Goal: Information Seeking & Learning: Understand process/instructions

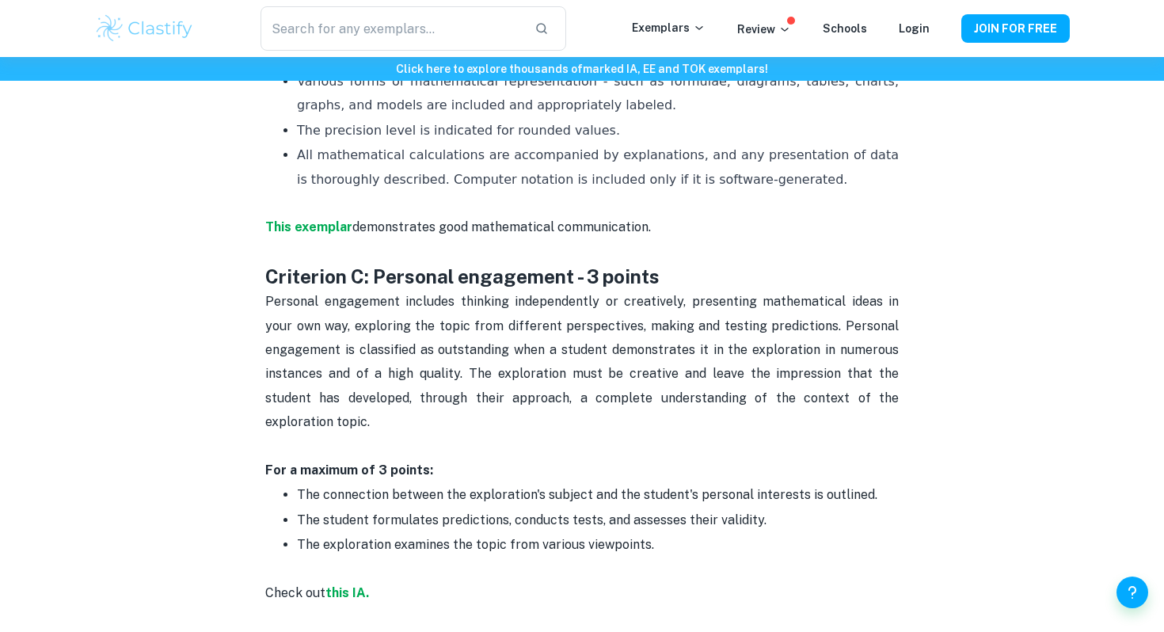
scroll to position [1760, 0]
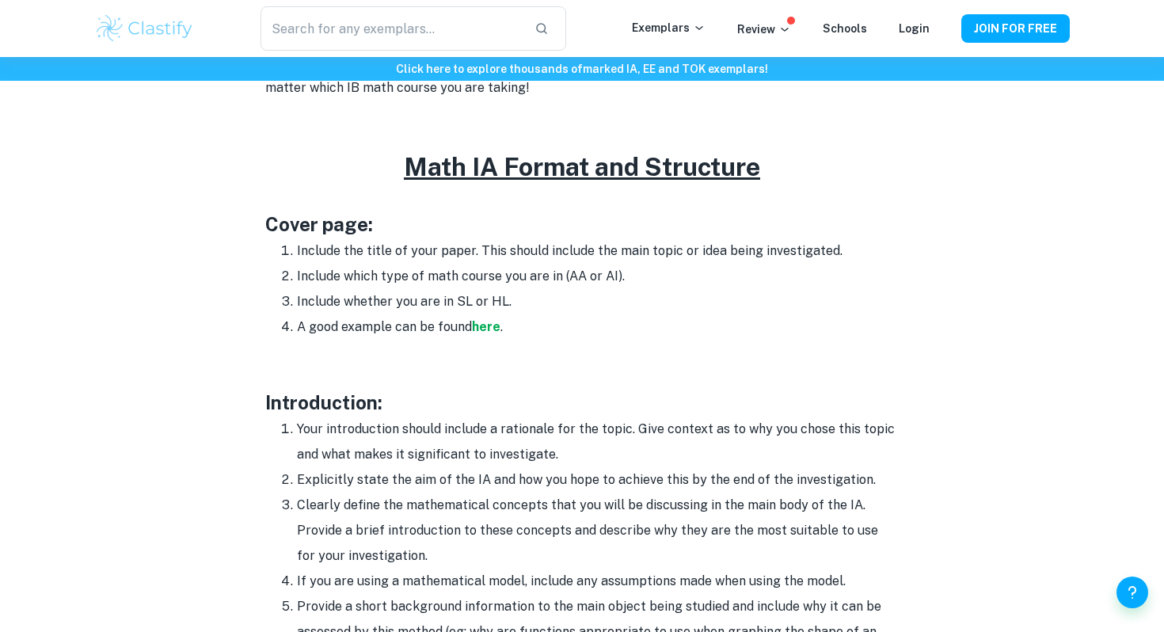
scroll to position [738, 0]
click at [405, 437] on li "Your introduction should include a rationale for the topic. Give context as to …" at bounding box center [598, 441] width 602 height 51
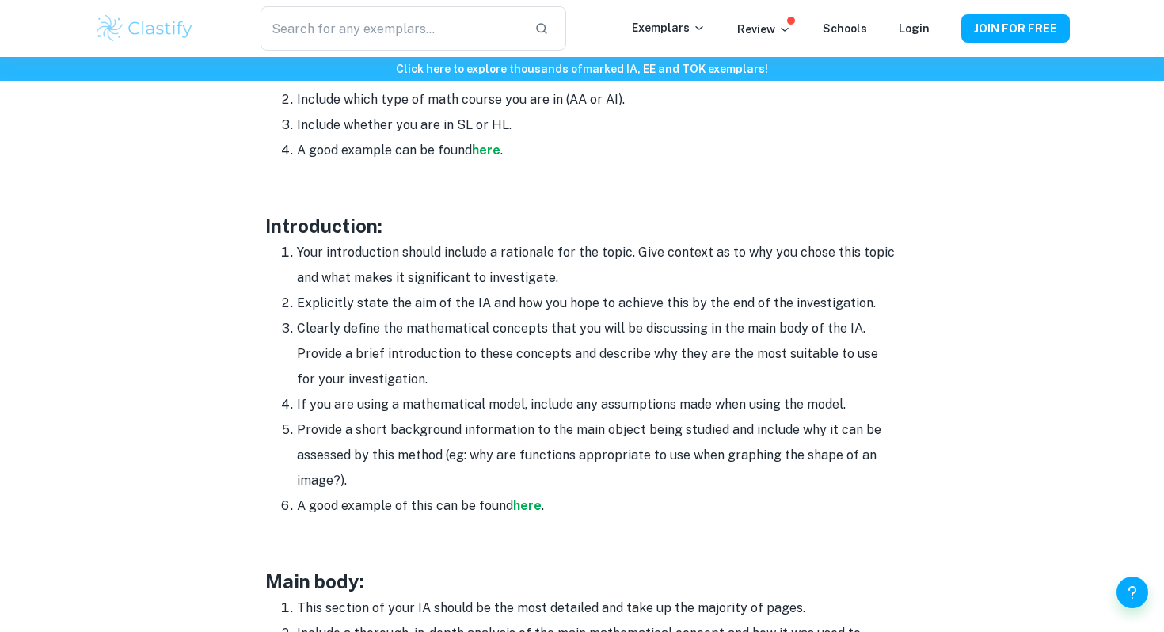
scroll to position [929, 0]
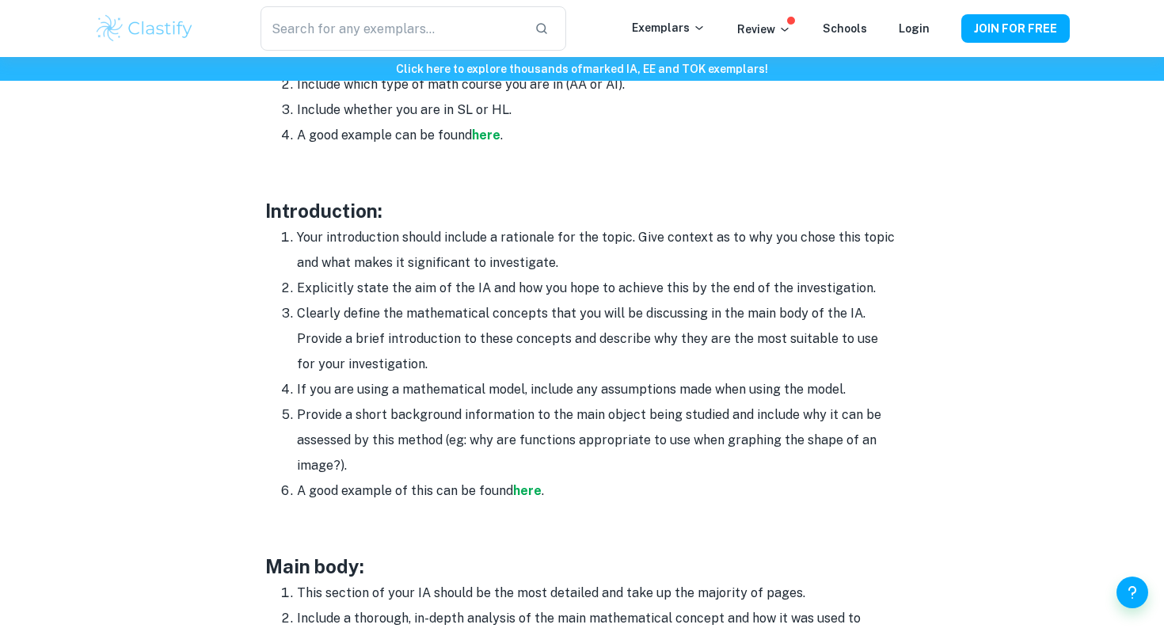
drag, startPoint x: 422, startPoint y: 362, endPoint x: 295, endPoint y: 310, distance: 136.7
click at [297, 310] on li "Clearly define the mathematical concepts that you will be discussing in the mai…" at bounding box center [598, 339] width 602 height 76
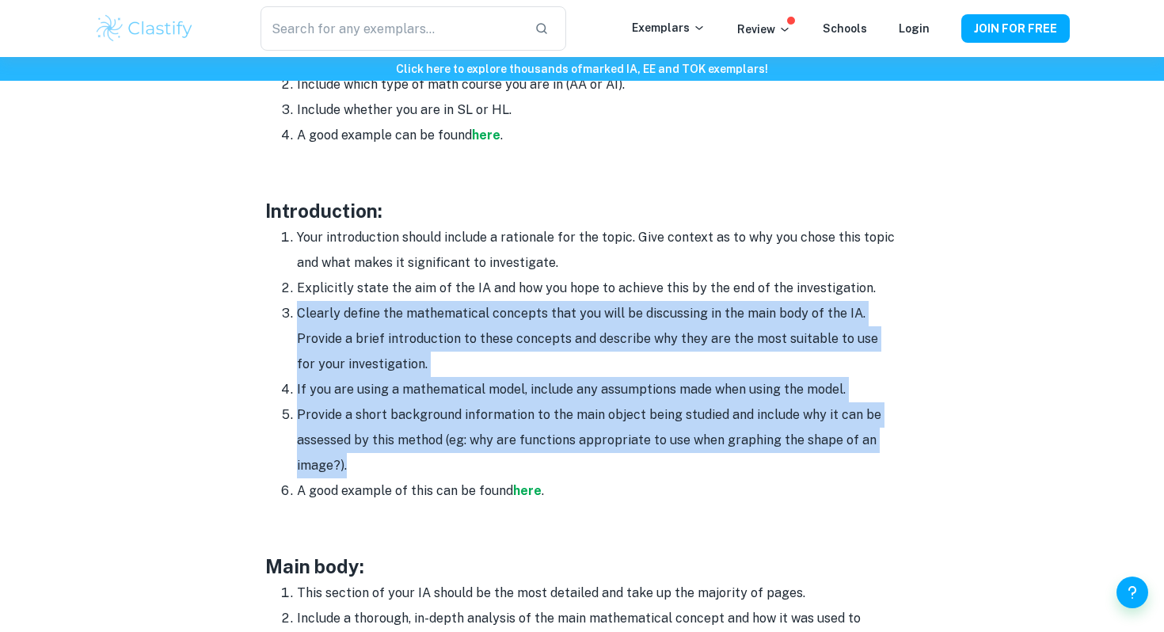
drag, startPoint x: 287, startPoint y: 305, endPoint x: 449, endPoint y: 469, distance: 230.6
click at [449, 468] on ol "Your introduction should include a rationale for the topic. Give context as to …" at bounding box center [581, 364] width 633 height 279
copy ol "Clearly define the mathematical concepts that you will be discussing in the mai…"
click at [449, 469] on li "Provide a short background information to the main object being studied and inc…" at bounding box center [598, 440] width 602 height 76
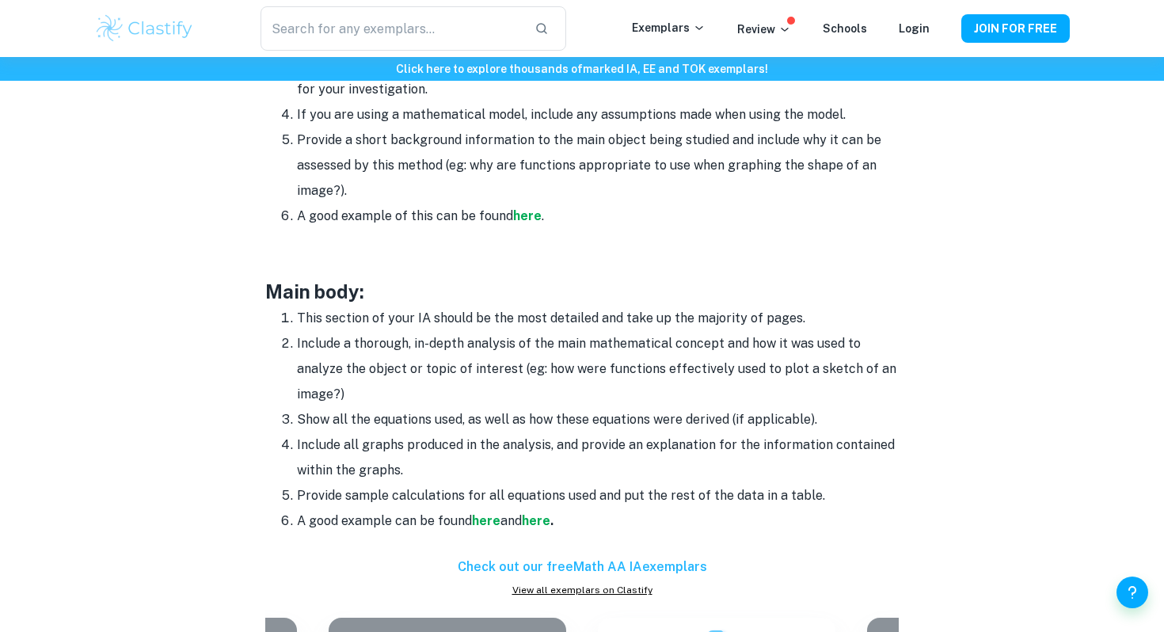
scroll to position [1205, 0]
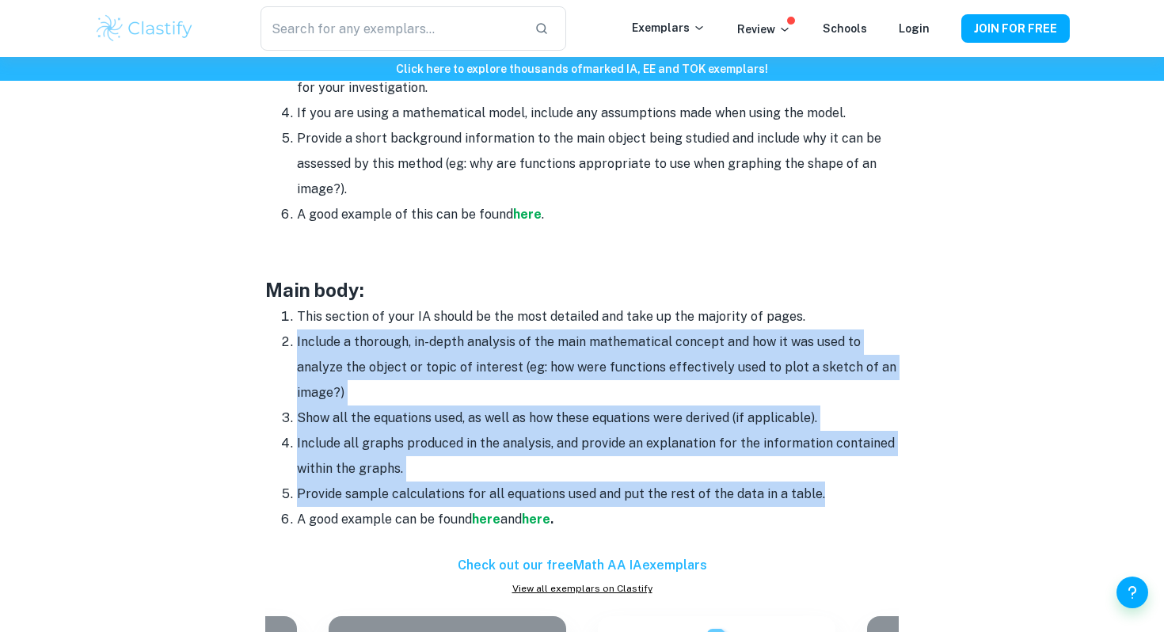
drag, startPoint x: 297, startPoint y: 340, endPoint x: 872, endPoint y: 496, distance: 595.5
click at [872, 496] on ol "This section of your IA should be the most detailed and take up the majority of…" at bounding box center [581, 418] width 633 height 228
copy ol "Include a thorough, in-depth analysis of the main mathematical concept and how …"
click at [872, 496] on li "Provide sample calculations for all equations used and put the rest of the data…" at bounding box center [598, 493] width 602 height 25
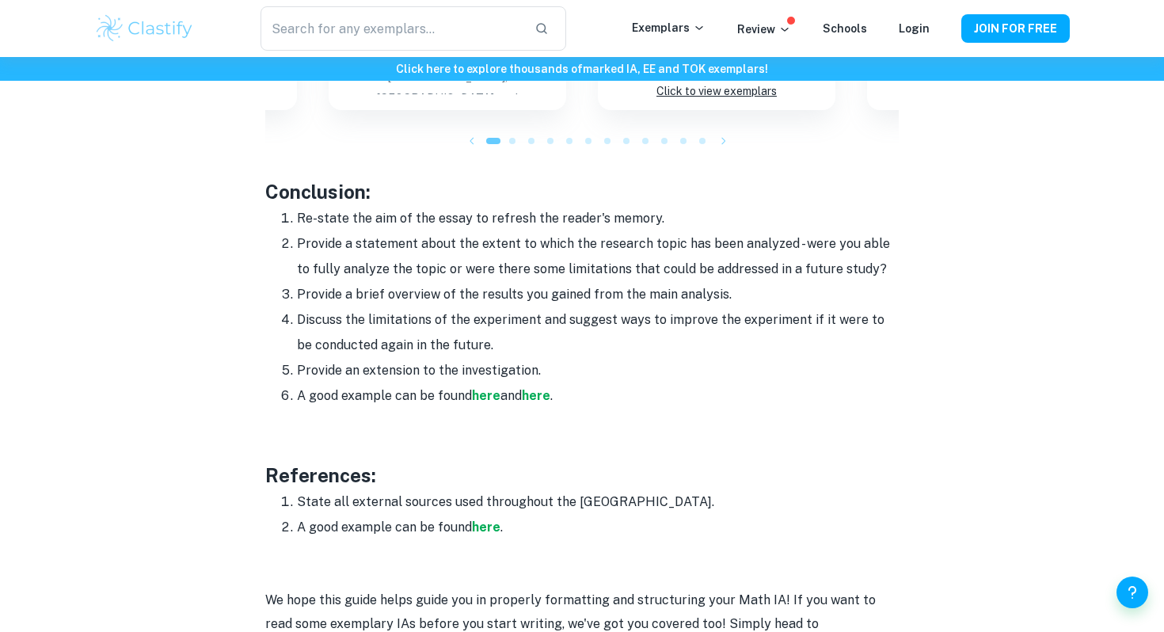
scroll to position [1876, 0]
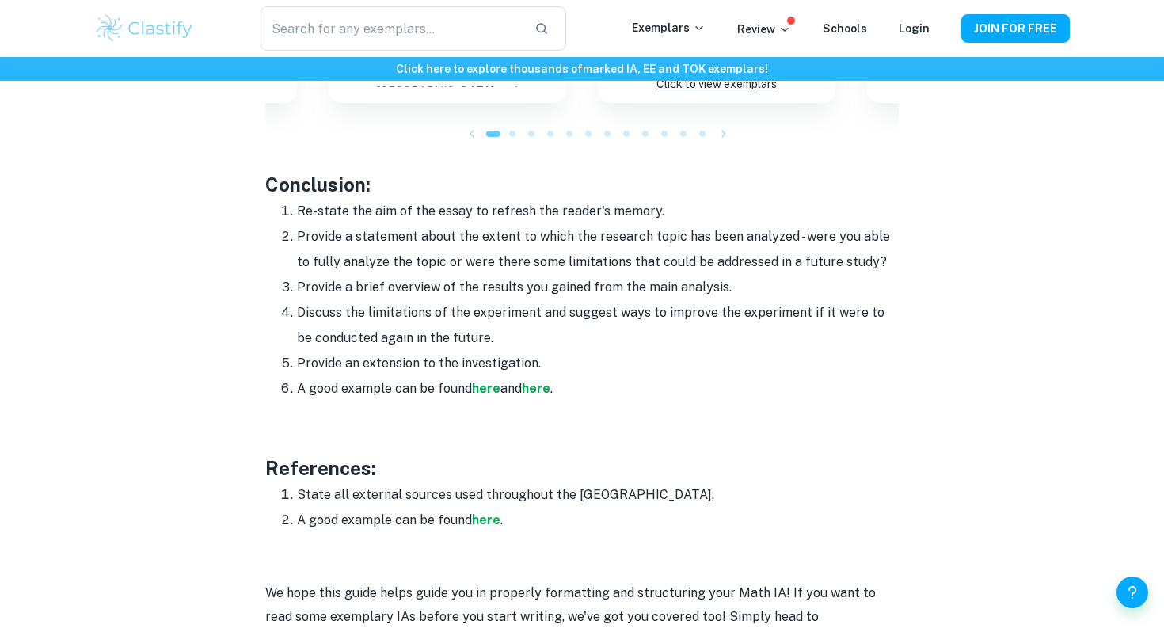
drag, startPoint x: 301, startPoint y: 212, endPoint x: 587, endPoint y: 357, distance: 321.1
click at [587, 357] on ol "Re-state the aim of the essay to refresh the reader's memory. Provide a stateme…" at bounding box center [581, 300] width 633 height 203
copy ol "e-state the aim of the essay to refresh the reader's memory. Provide a statemen…"
click at [587, 357] on li "Provide an extension to the investigation." at bounding box center [598, 363] width 602 height 25
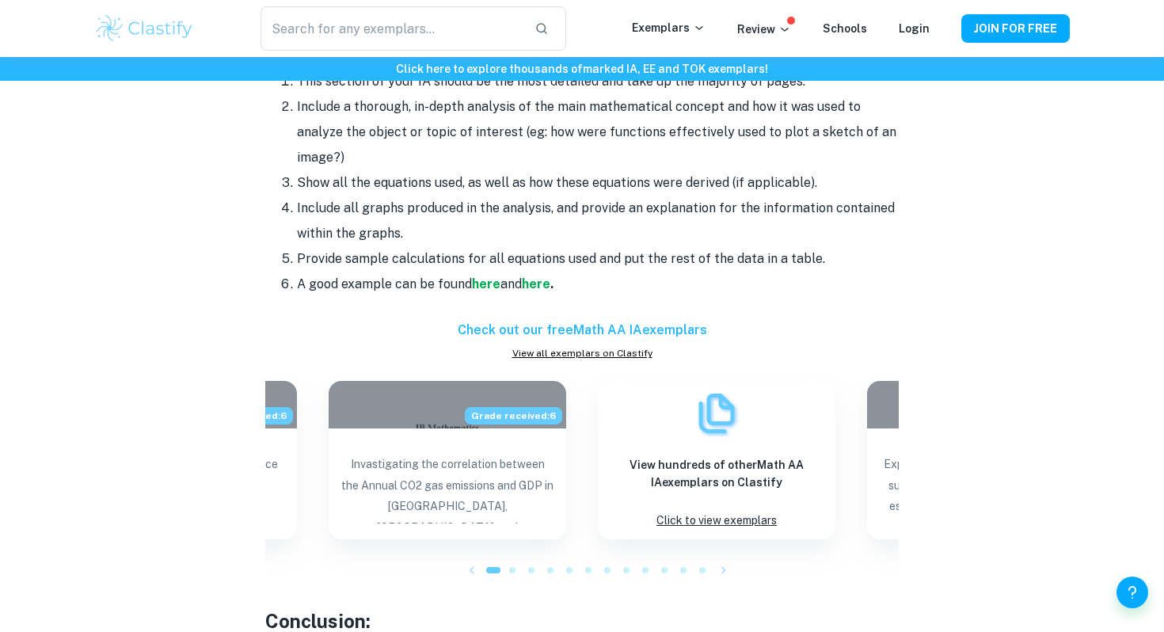
scroll to position [668, 0]
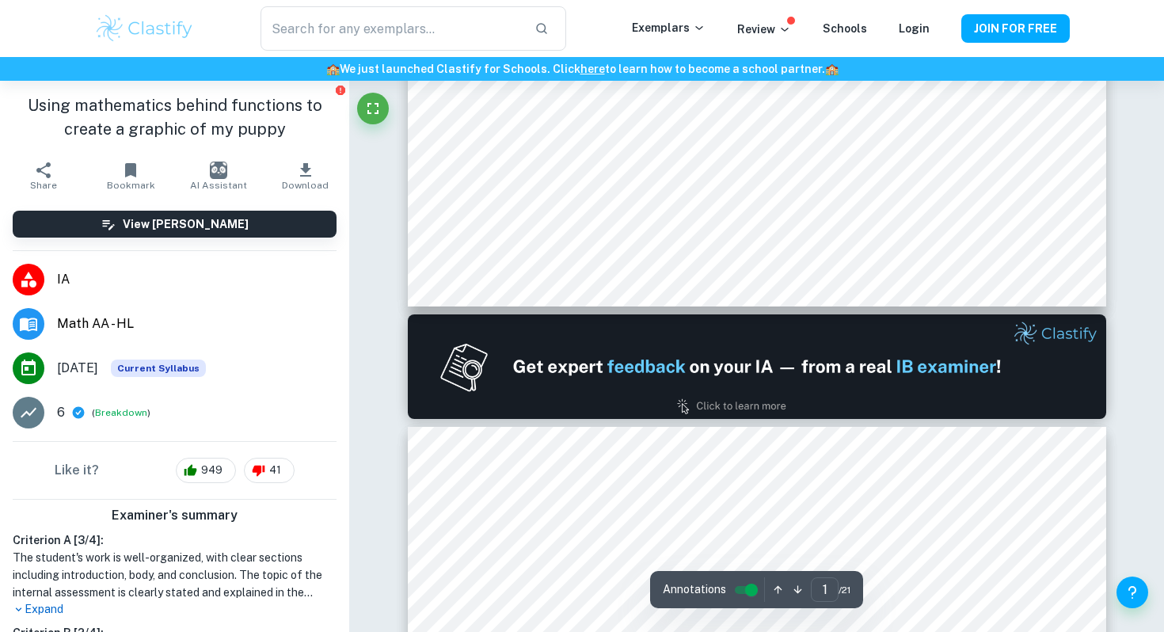
type input "2"
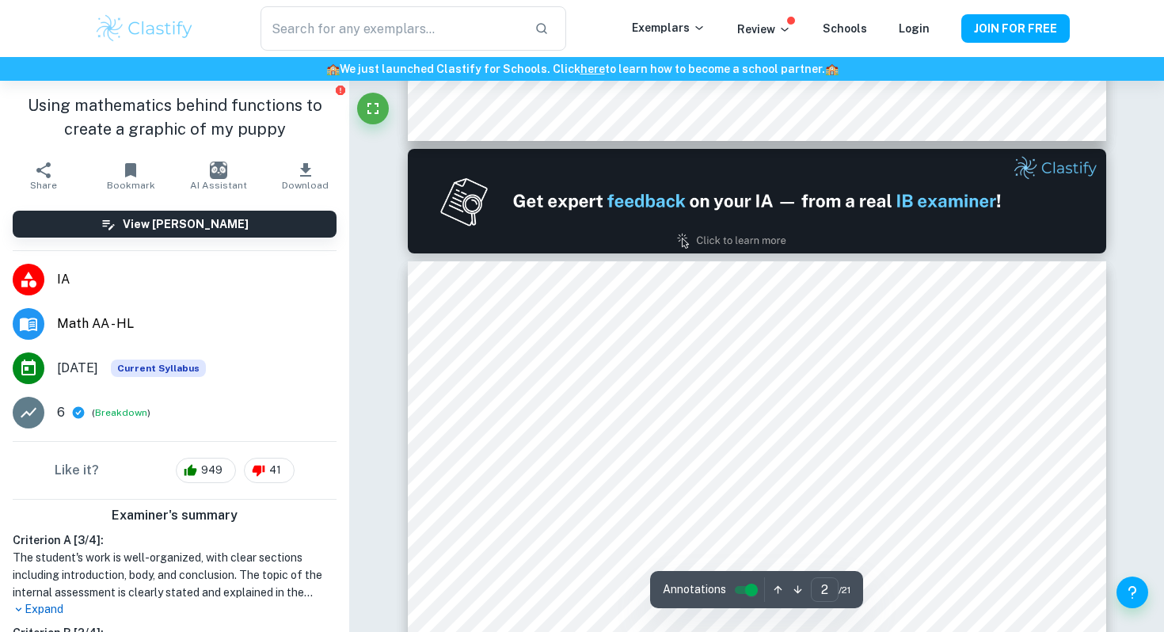
scroll to position [945, 0]
